Goal: Information Seeking & Learning: Understand process/instructions

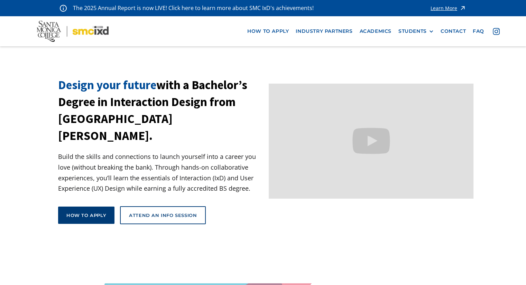
click at [102, 207] on link "How to apply" at bounding box center [86, 215] width 56 height 17
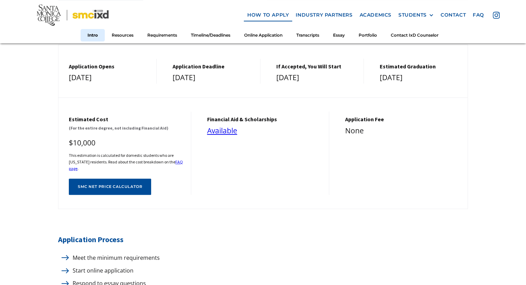
scroll to position [242, 0]
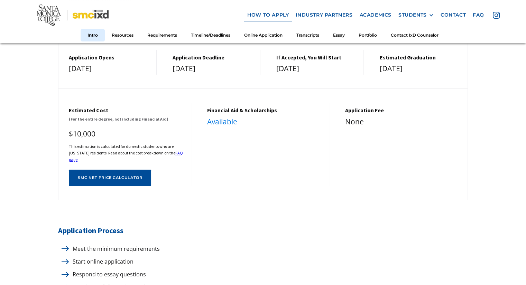
click at [232, 119] on link "Available" at bounding box center [222, 122] width 30 height 10
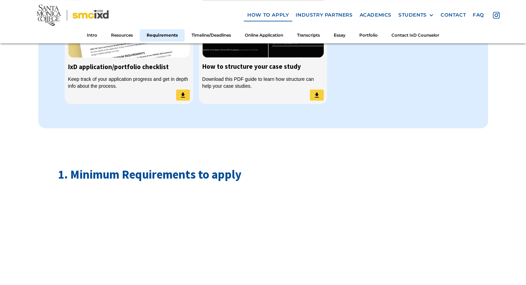
scroll to position [623, 0]
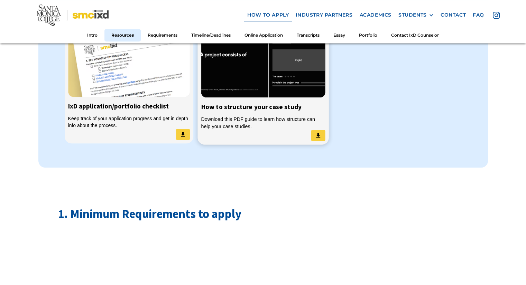
click at [318, 132] on img at bounding box center [317, 135] width 7 height 7
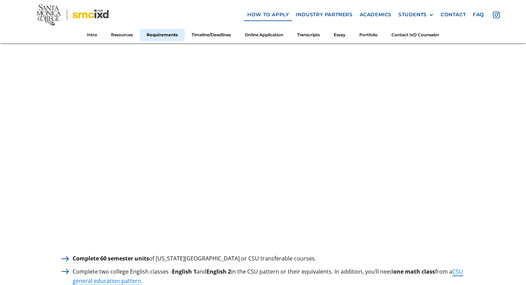
scroll to position [796, 0]
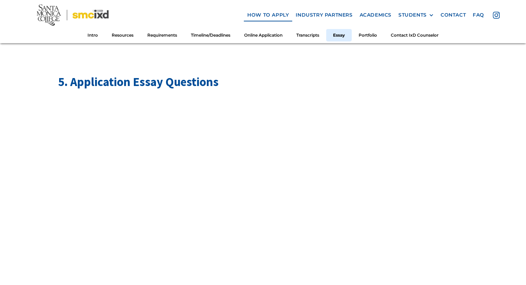
scroll to position [2387, 0]
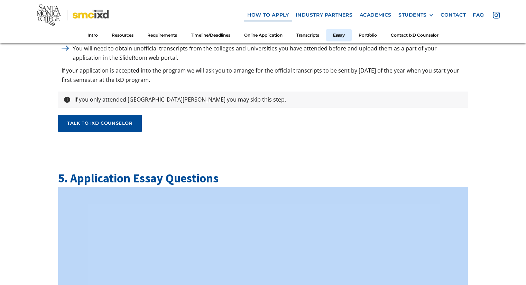
scroll to position [2249, 0]
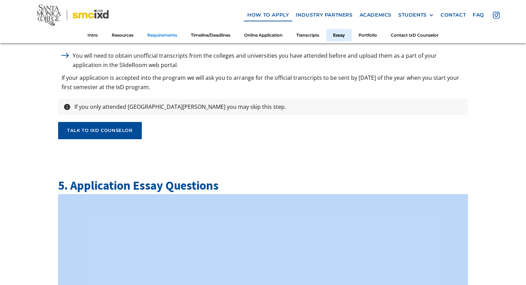
click at [161, 34] on link "Requirements" at bounding box center [162, 35] width 44 height 13
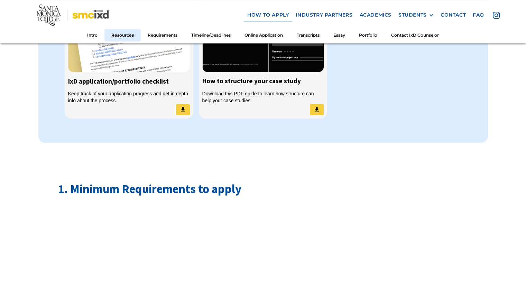
scroll to position [613, 0]
